Goal: Register for event/course

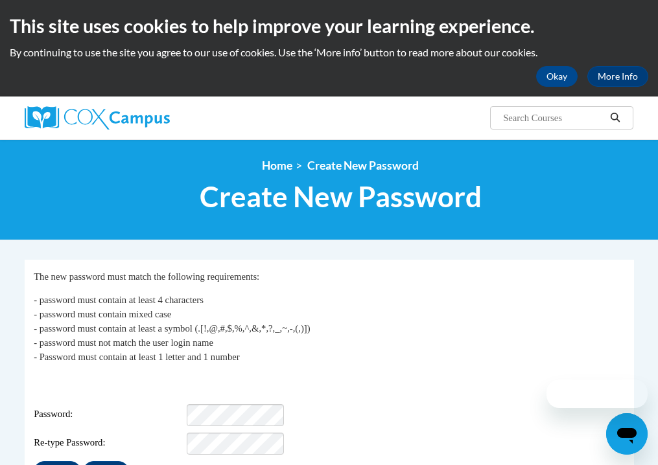
scroll to position [130, 0]
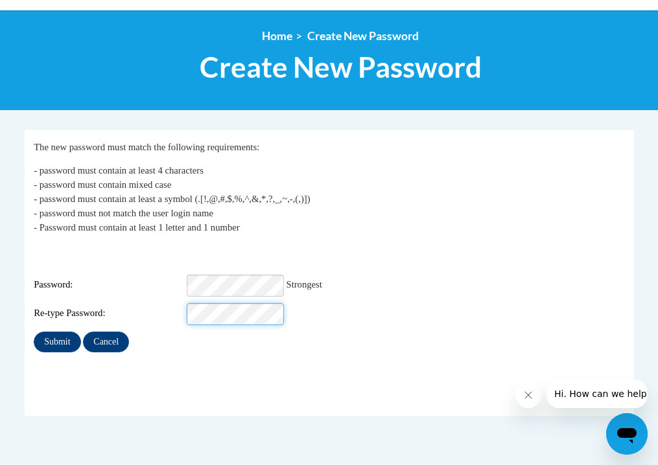
click at [34, 332] on input "Submit" at bounding box center [57, 342] width 47 height 21
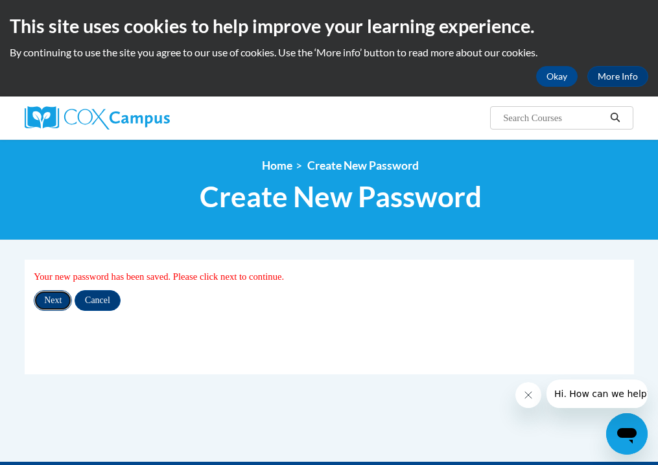
click at [60, 305] on input "Next" at bounding box center [53, 300] width 38 height 21
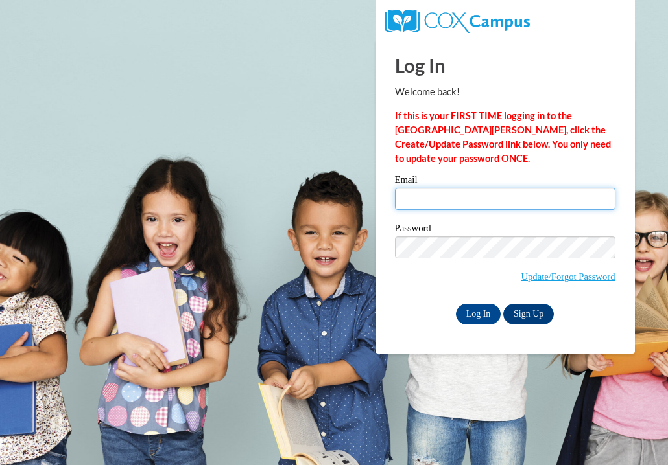
click at [421, 201] on input "Email" at bounding box center [505, 199] width 220 height 22
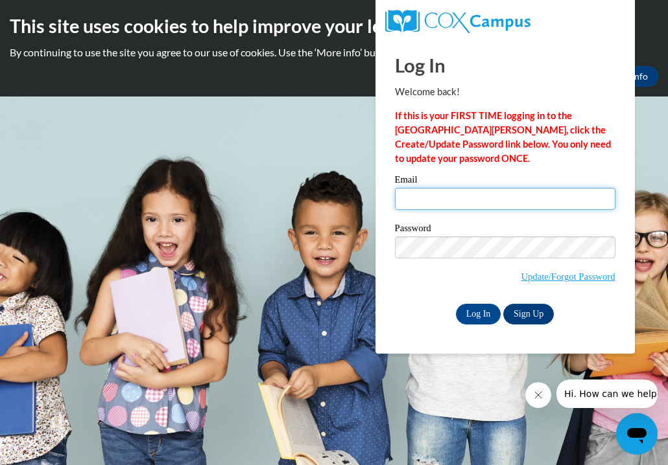
click at [444, 202] on input "Email" at bounding box center [505, 199] width 220 height 22
type input "dkupiecki@creativeplayrooms.com"
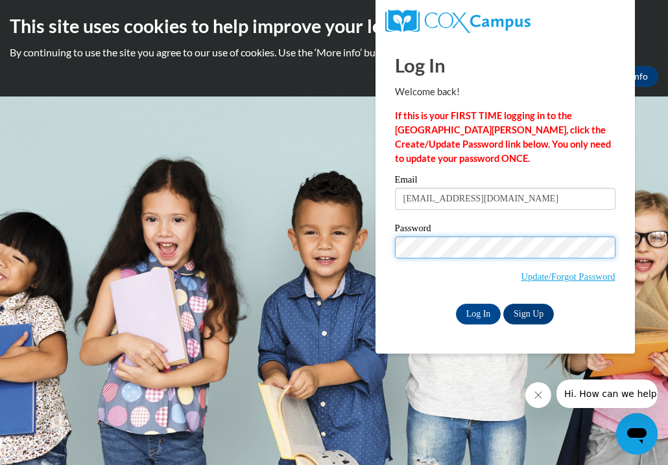
click at [456, 304] on input "Log In" at bounding box center [478, 314] width 45 height 21
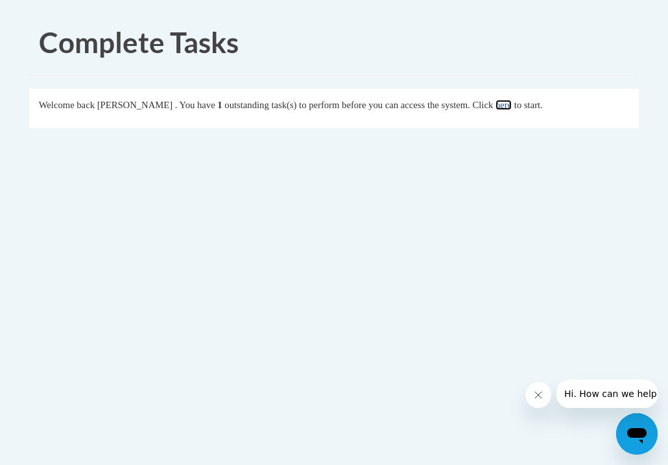
click at [511, 106] on link "here" at bounding box center [503, 105] width 16 height 10
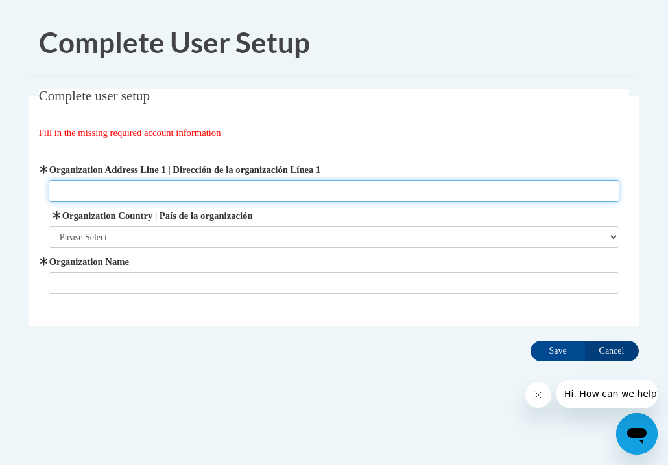
click at [313, 191] on input "Organization Address Line 1 | Dirección de la organización Línea 1" at bounding box center [334, 191] width 571 height 22
type input "6200 Oaktree Blvd"
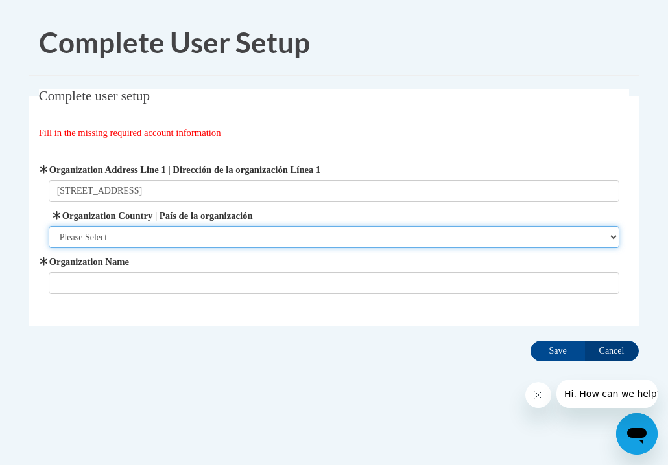
click at [264, 246] on select "Please Select United States | Estados Unidos Outside of the United States | Fue…" at bounding box center [334, 237] width 571 height 22
select select "ad49bcad-a171-4b2e-b99c-48b446064914"
click at [49, 226] on select "Please Select United States | Estados Unidos Outside of the United States | Fue…" at bounding box center [334, 237] width 571 height 22
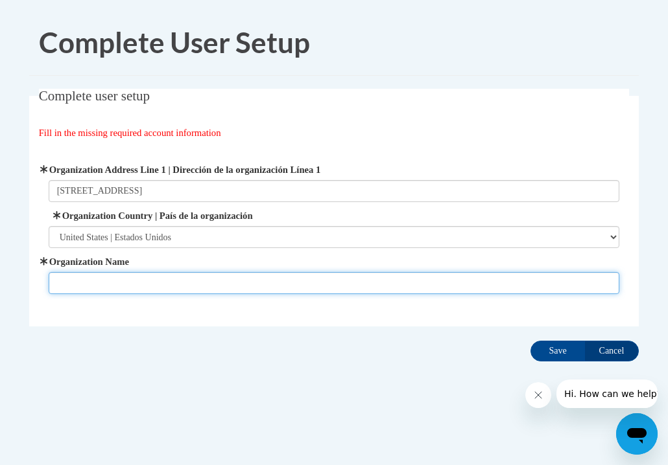
click at [235, 281] on input "Organization Name" at bounding box center [334, 283] width 571 height 22
type input "Creative Playrooms"
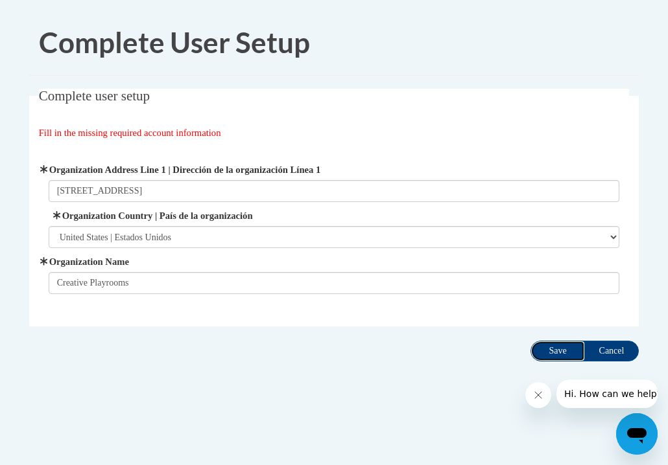
click at [552, 344] on input "Save" at bounding box center [557, 351] width 54 height 21
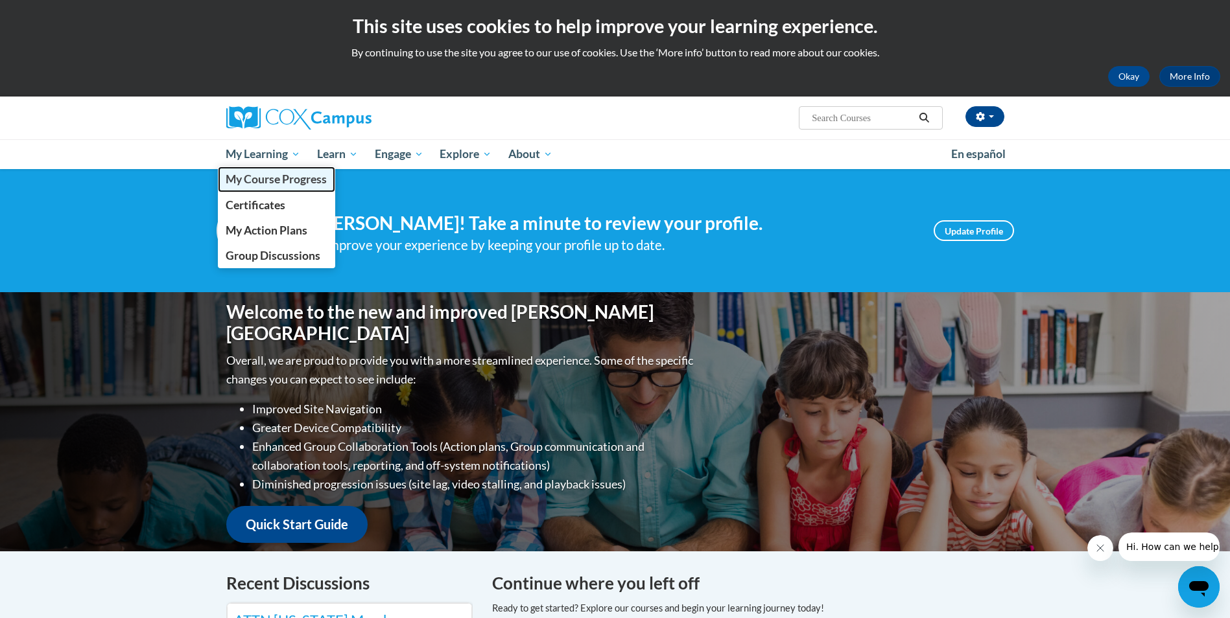
click at [293, 177] on span "My Course Progress" at bounding box center [276, 179] width 101 height 14
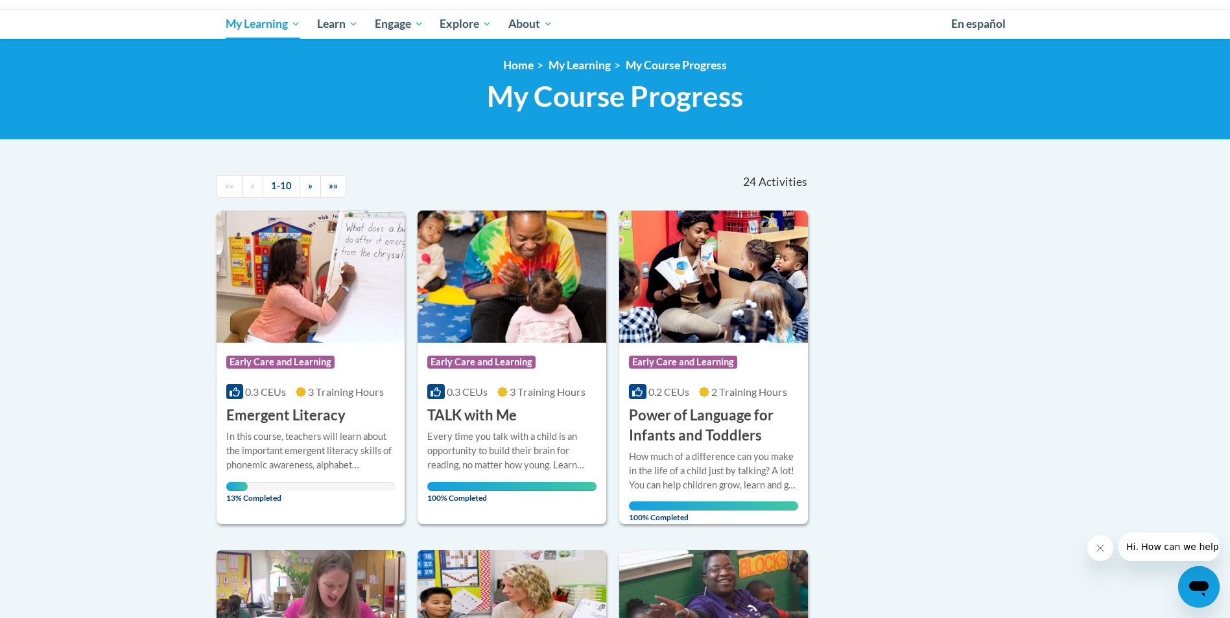
scroll to position [131, 0]
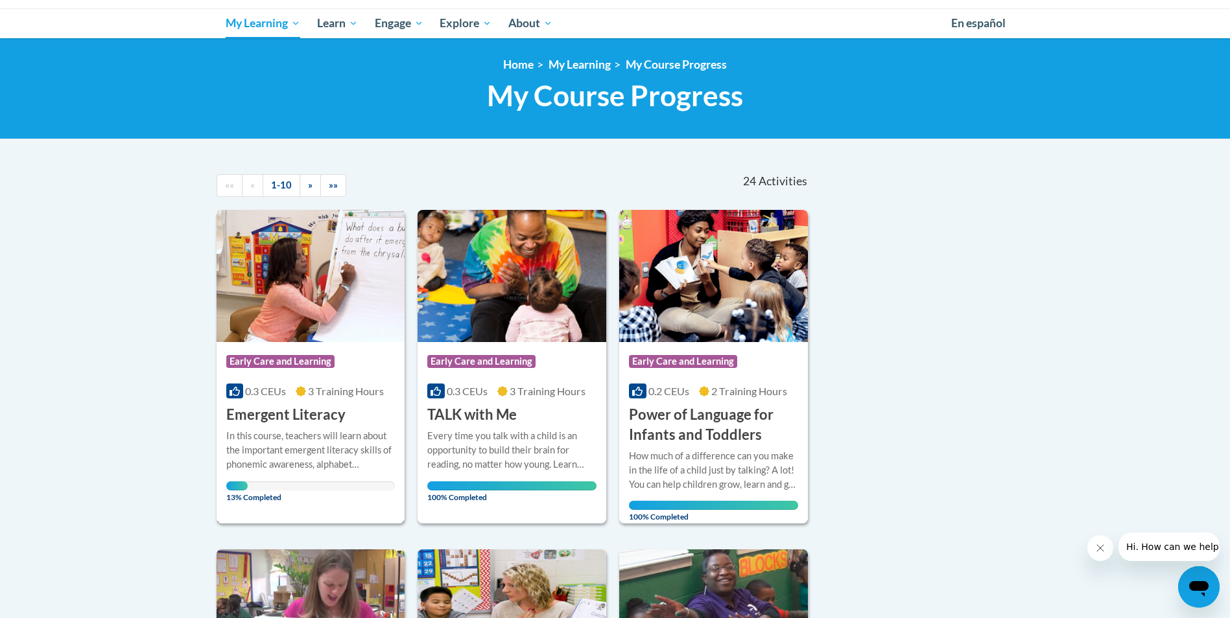
click at [320, 388] on span "3 Training Hours" at bounding box center [346, 391] width 76 height 12
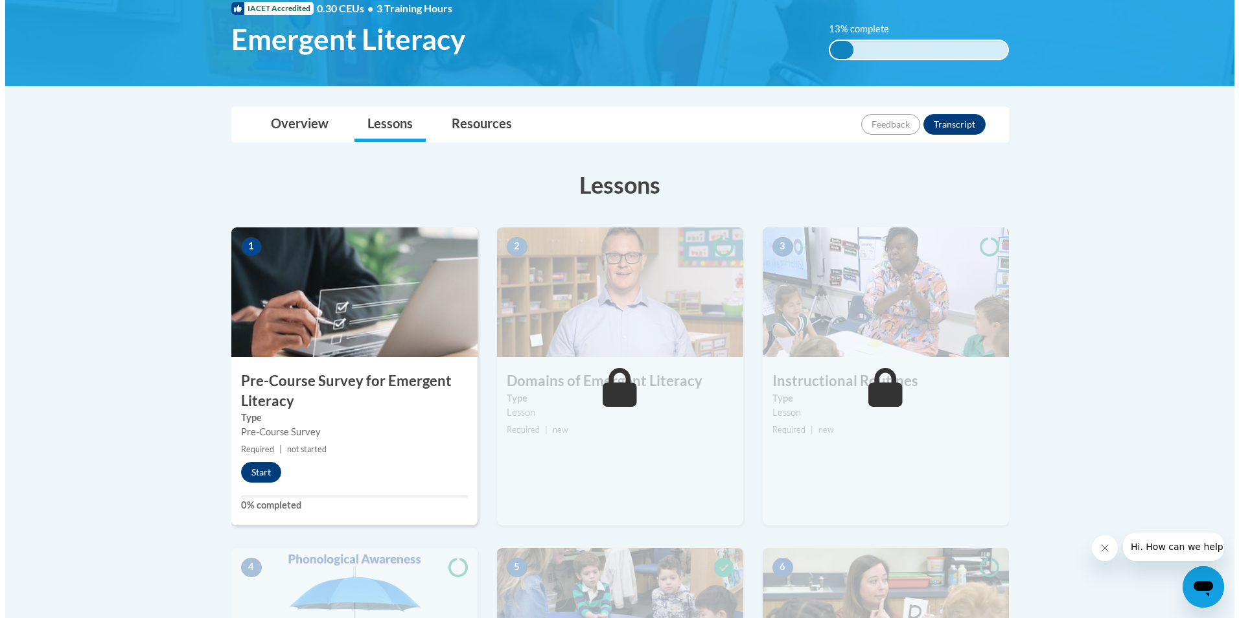
scroll to position [209, 0]
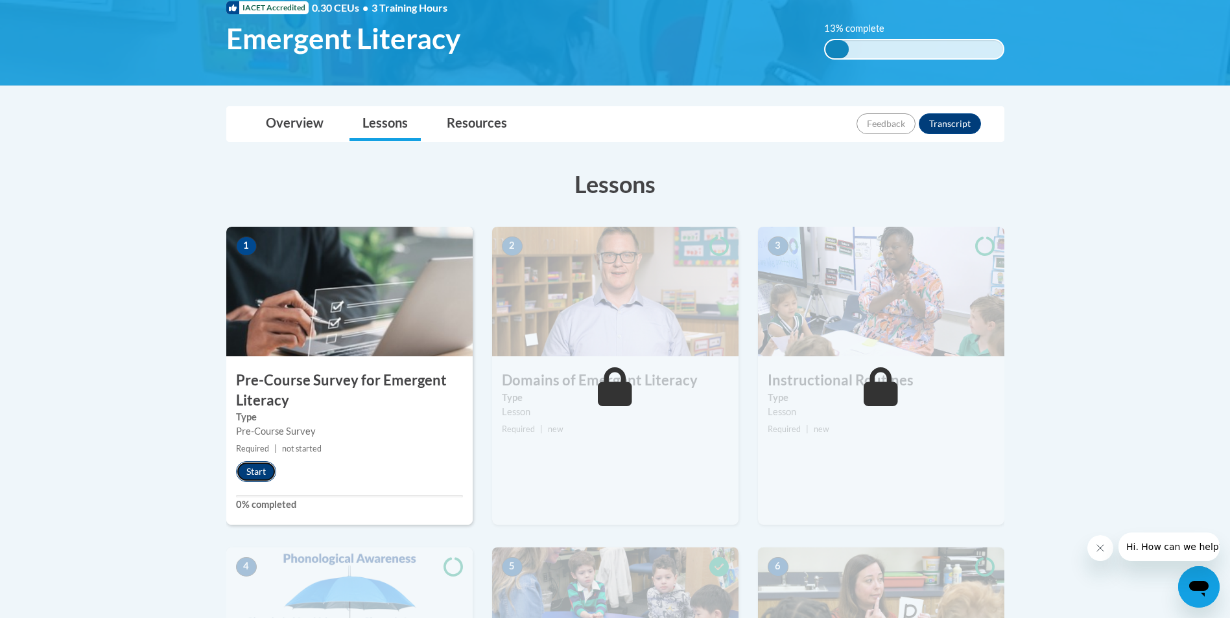
click at [257, 465] on button "Start" at bounding box center [256, 471] width 40 height 21
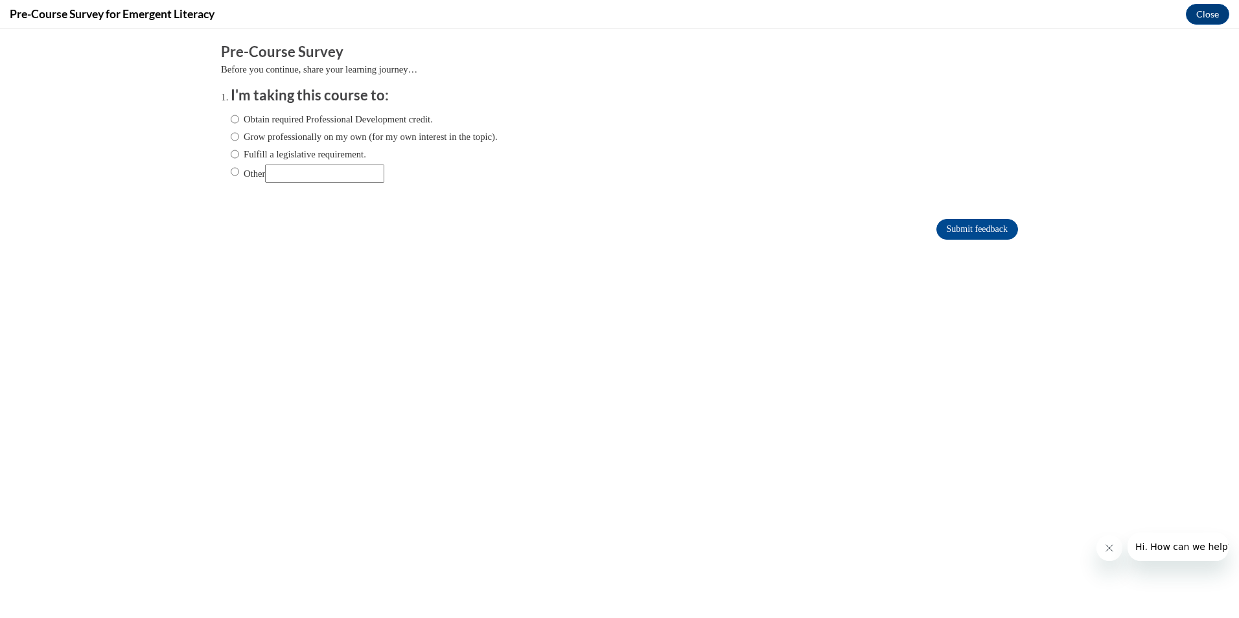
scroll to position [0, 0]
click at [231, 116] on input "Obtain required Professional Development credit." at bounding box center [235, 119] width 8 height 14
radio input "true"
click at [977, 224] on input "Submit feedback" at bounding box center [978, 229] width 82 height 21
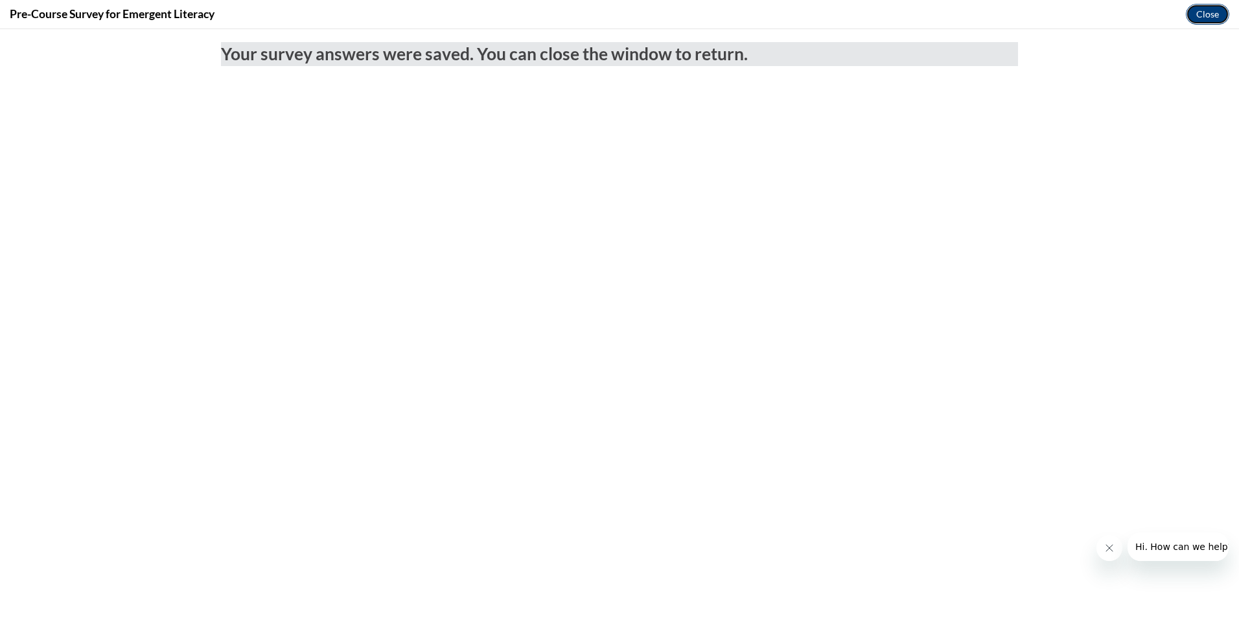
click at [1201, 8] on button "Close" at bounding box center [1207, 14] width 43 height 21
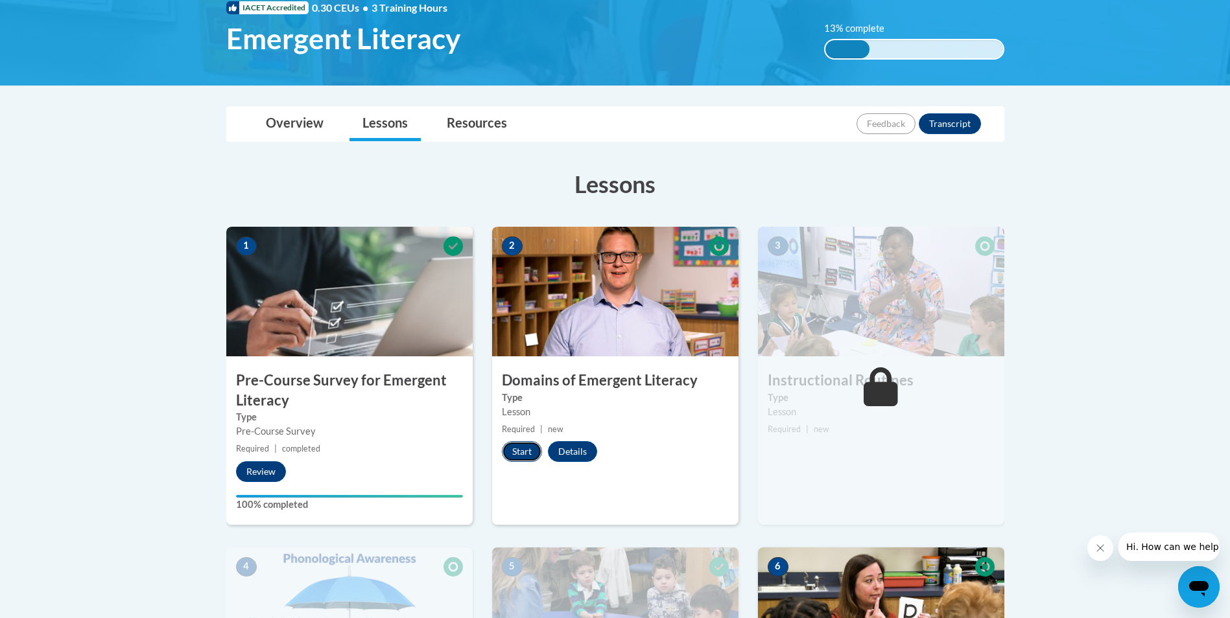
click at [513, 451] on button "Start" at bounding box center [522, 451] width 40 height 21
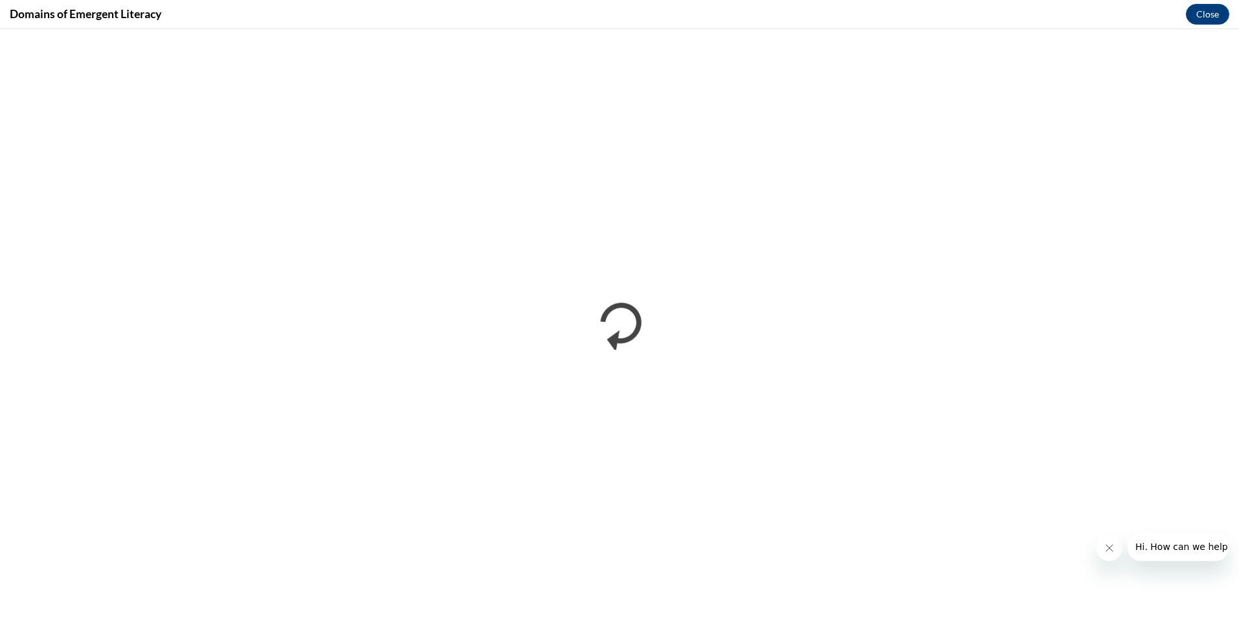
click at [1107, 550] on icon "Close message from company" at bounding box center [1109, 548] width 10 height 10
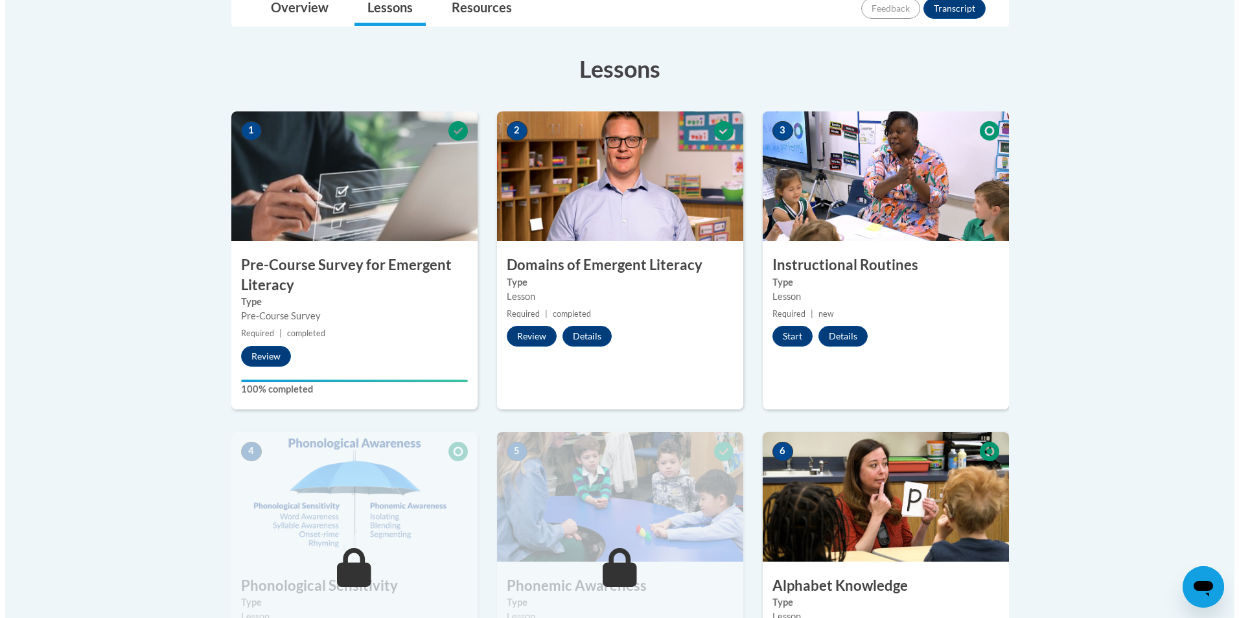
scroll to position [323, 0]
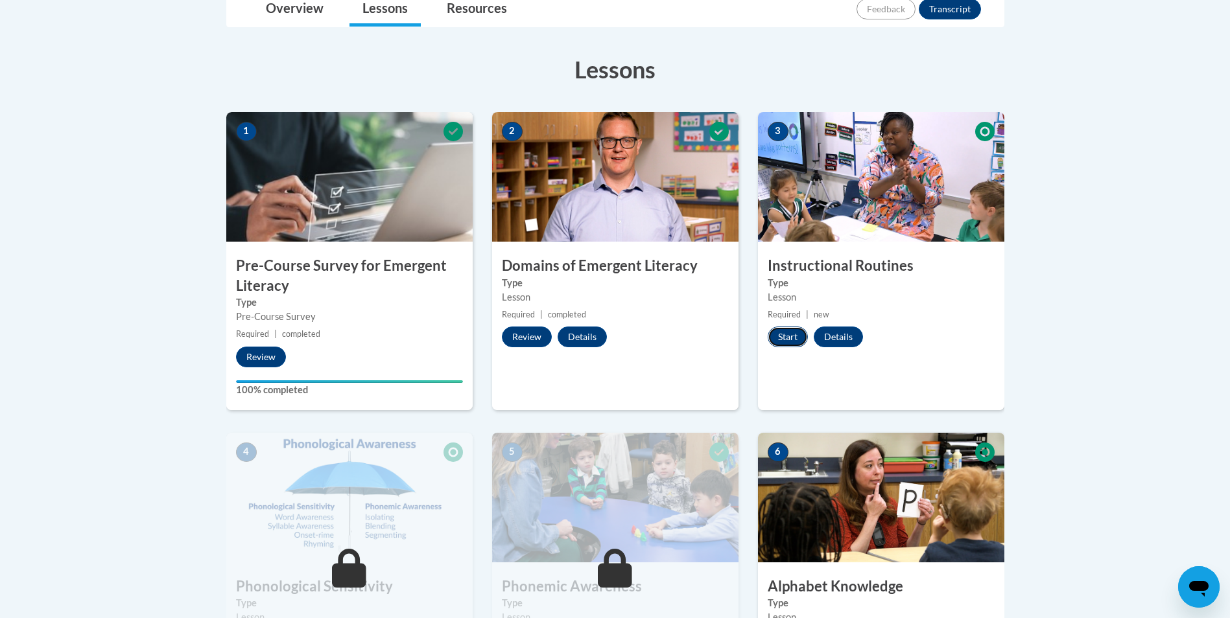
click at [788, 331] on button "Start" at bounding box center [787, 337] width 40 height 21
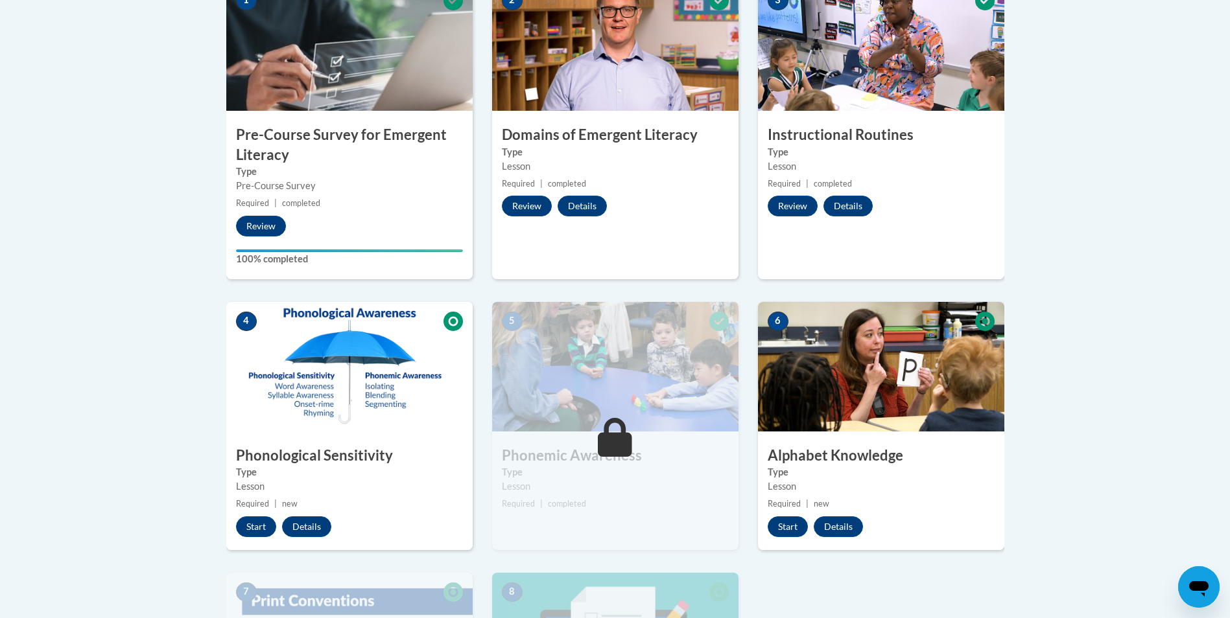
scroll to position [453, 0]
